Goal: Task Accomplishment & Management: Use online tool/utility

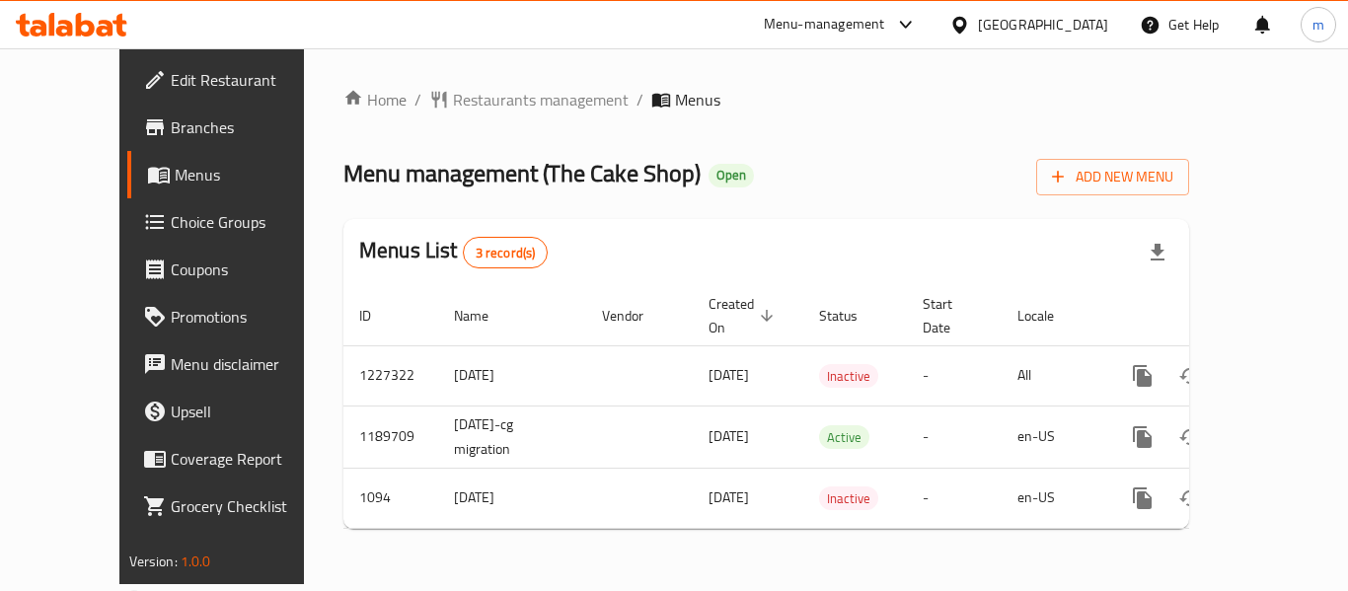
click at [171, 216] on span "Choice Groups" at bounding box center [250, 222] width 158 height 24
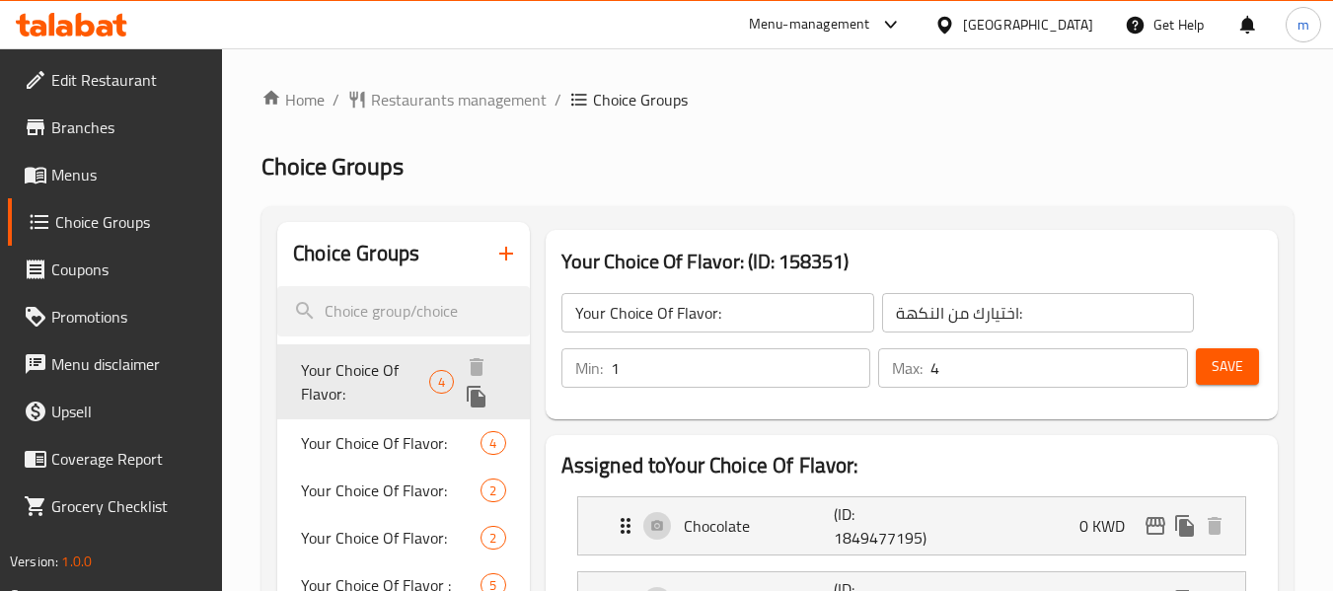
scroll to position [38, 0]
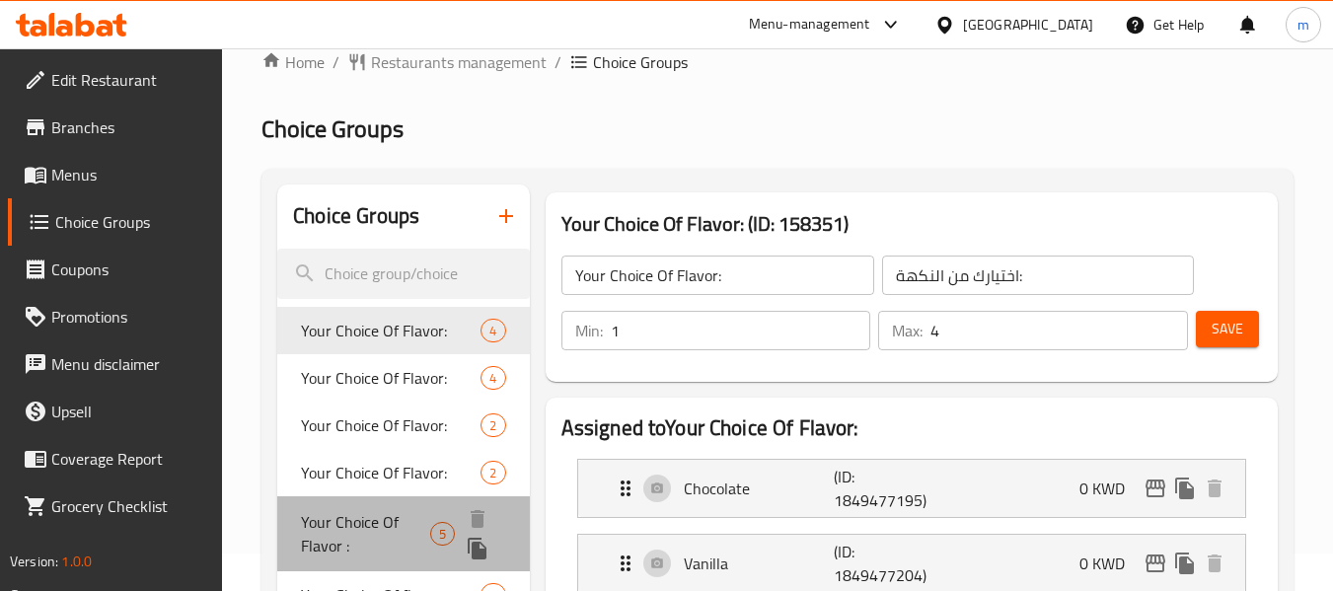
click at [374, 510] on span "Your Choice Of Flavor :" at bounding box center [365, 533] width 129 height 47
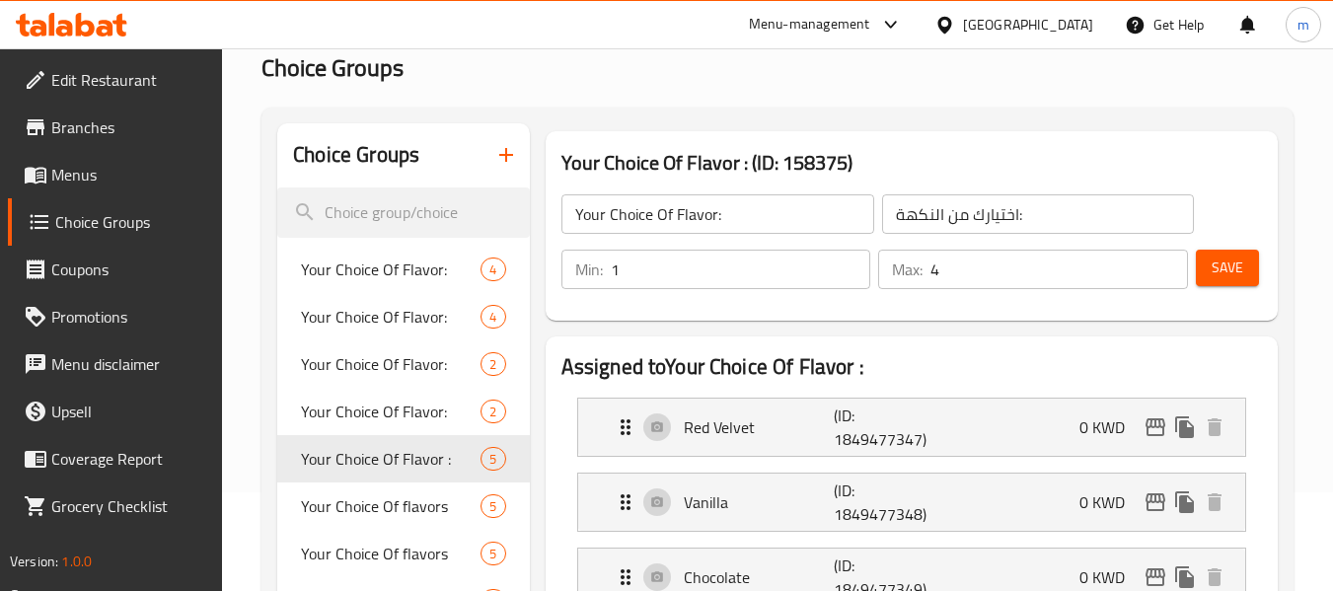
type input "Your Choice Of Flavor :"
type input "أختيارك من النكهة :"
type input "3"
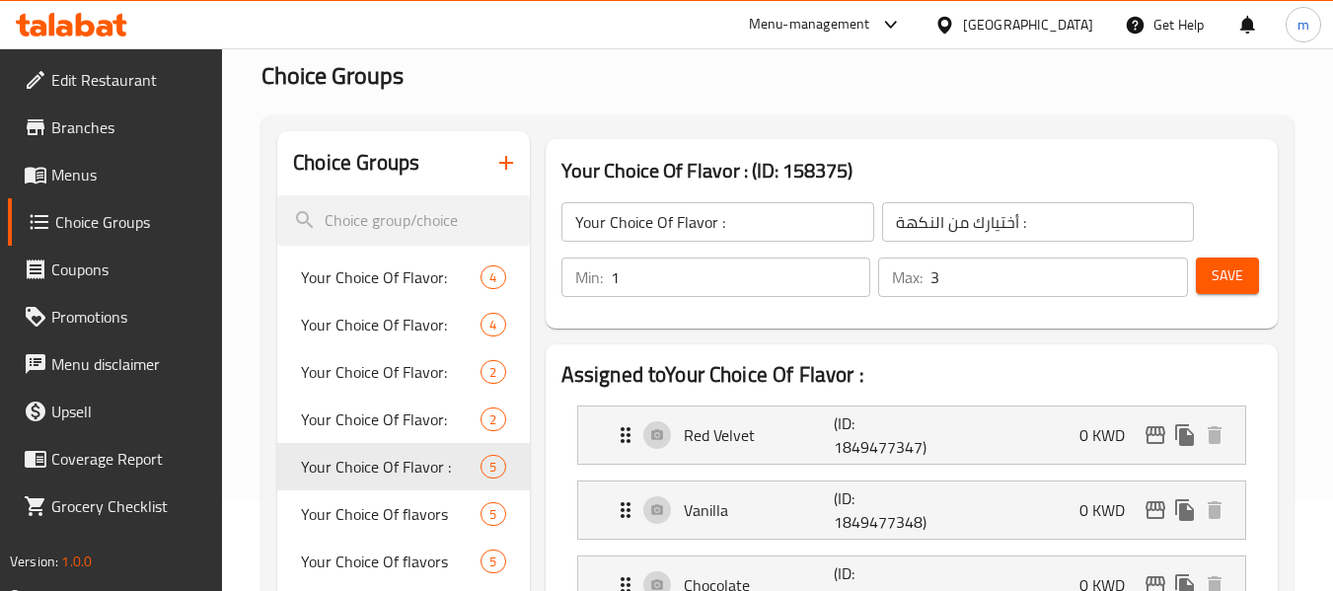
scroll to position [0, 0]
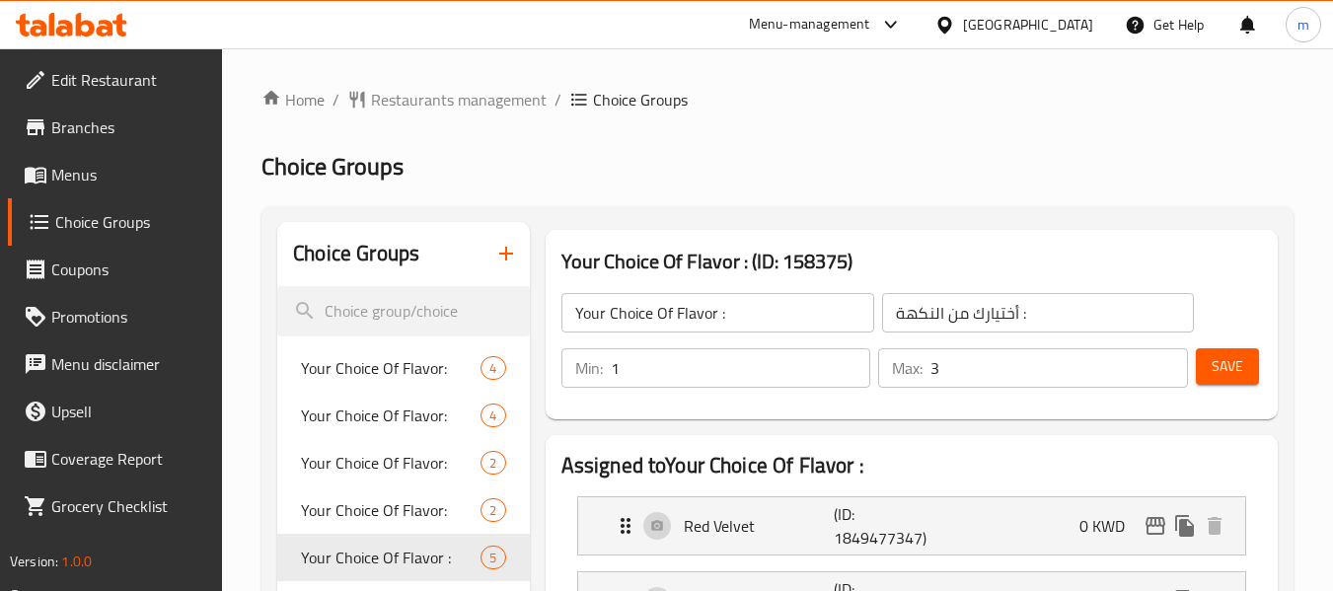
click at [64, 16] on icon at bounding box center [72, 25] width 112 height 24
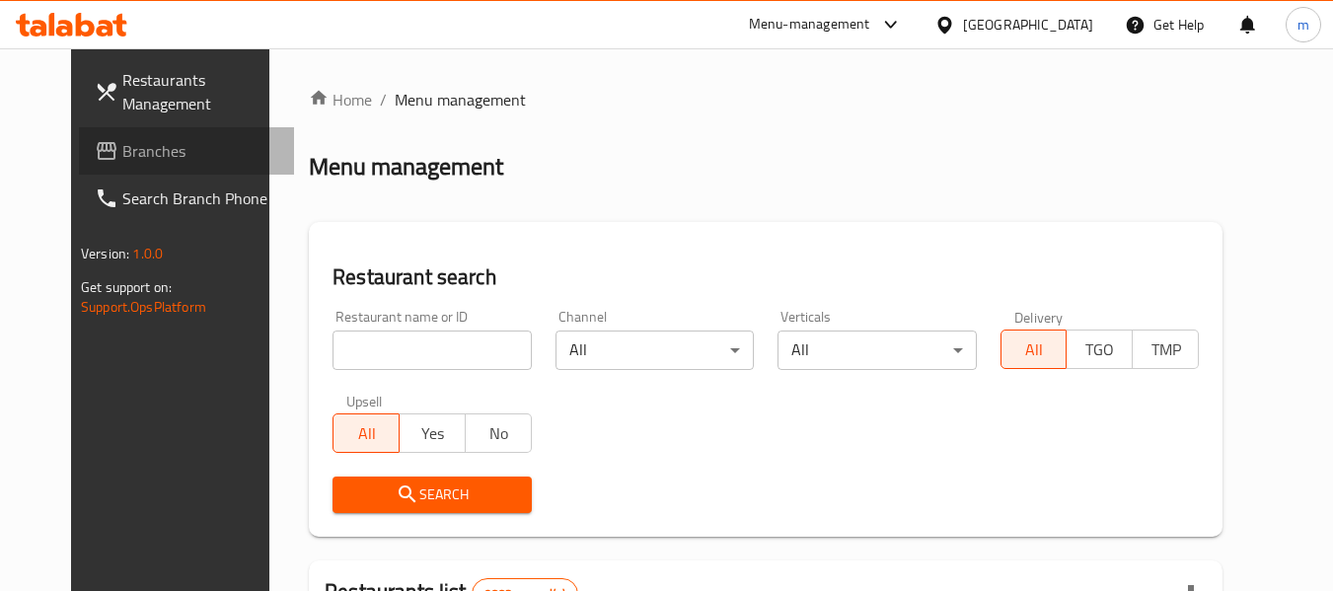
click at [122, 153] on span "Branches" at bounding box center [200, 151] width 156 height 24
